Goal: Understand process/instructions

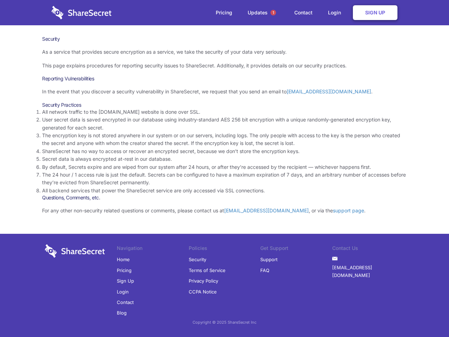
click at [224, 168] on li "By default, Secrets expire and are wiped from our system after 24 hours, or aft…" at bounding box center [224, 167] width 365 height 8
click at [273, 13] on span "1" at bounding box center [273, 13] width 6 height 6
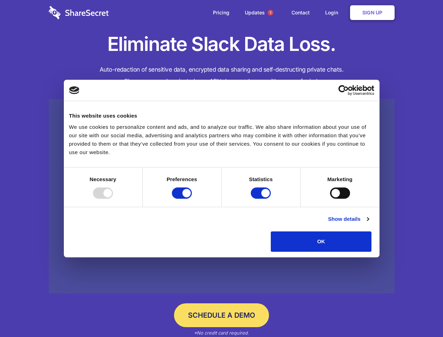
click at [113, 198] on div at bounding box center [103, 192] width 20 height 11
click at [192, 198] on input "Preferences" at bounding box center [182, 192] width 20 height 11
checkbox input "false"
click at [262, 198] on input "Statistics" at bounding box center [261, 192] width 20 height 11
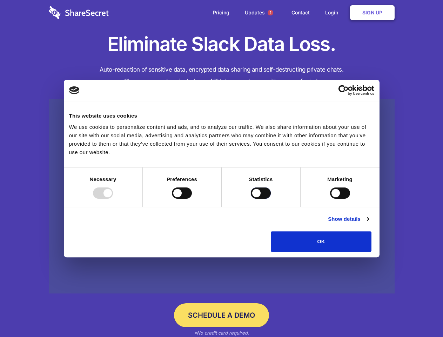
checkbox input "false"
click at [330, 198] on input "Marketing" at bounding box center [340, 192] width 20 height 11
checkbox input "true"
click at [368, 223] on link "Show details" at bounding box center [348, 219] width 41 height 8
